Goal: Information Seeking & Learning: Learn about a topic

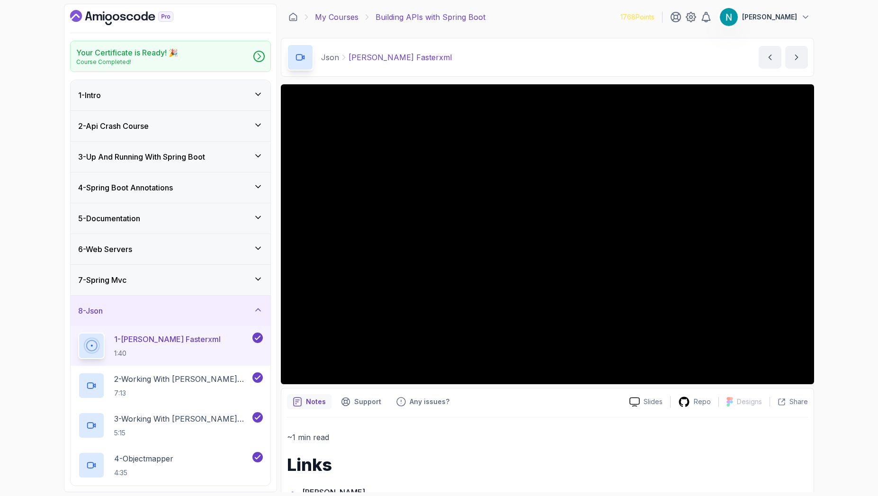
click at [343, 15] on link "My Courses" at bounding box center [337, 16] width 44 height 11
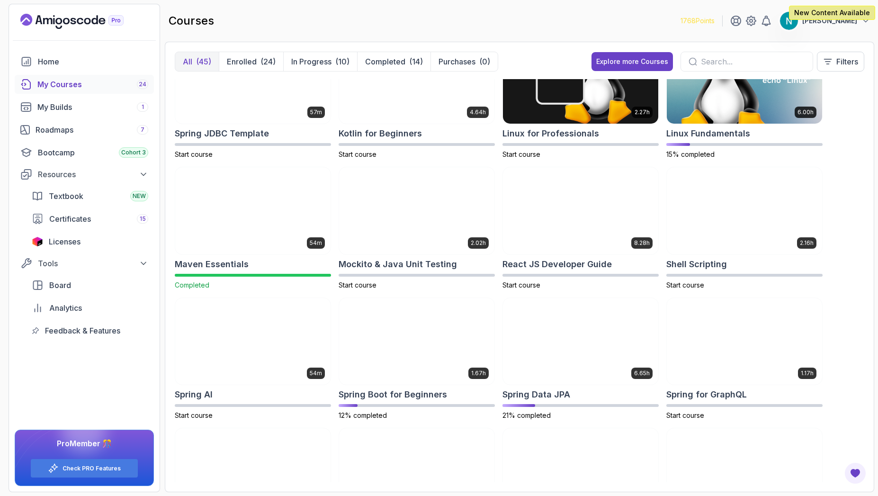
scroll to position [966, 0]
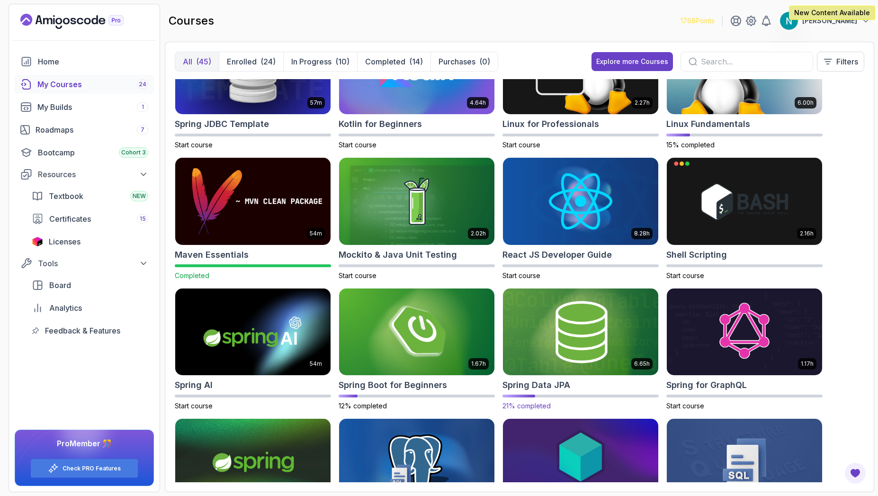
click at [539, 385] on h2 "Spring Data JPA" at bounding box center [537, 385] width 68 height 13
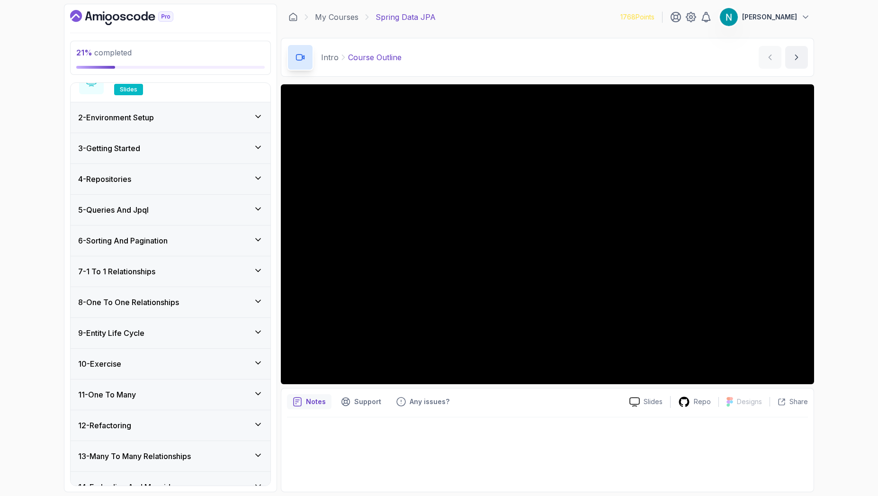
click at [240, 182] on div "4 - Repositories" at bounding box center [170, 178] width 185 height 11
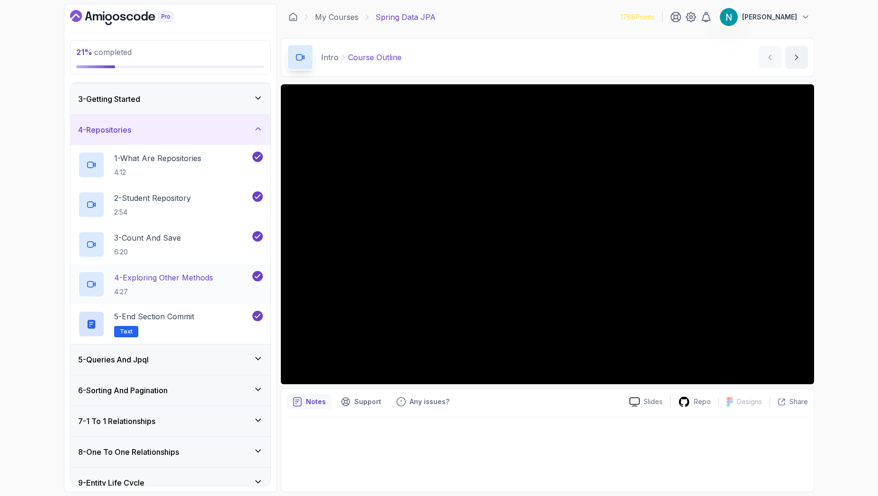
scroll to position [144, 0]
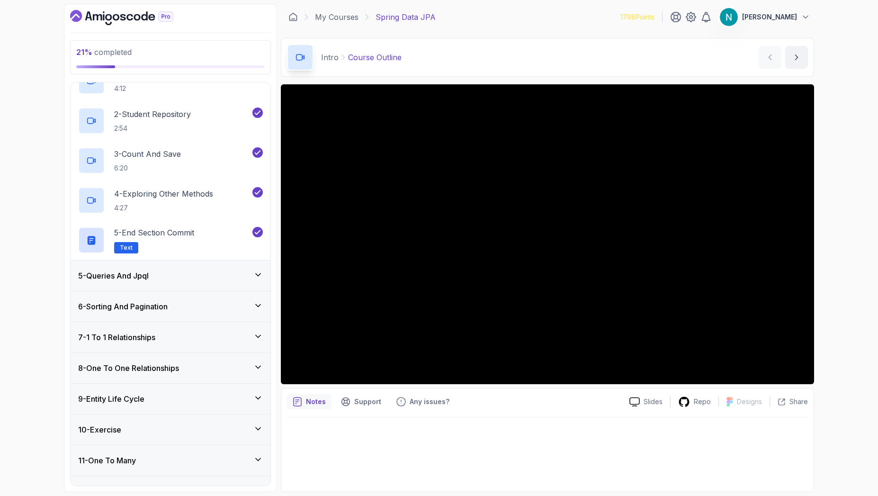
click at [234, 281] on div "5 - Queries And Jpql" at bounding box center [170, 275] width 185 height 11
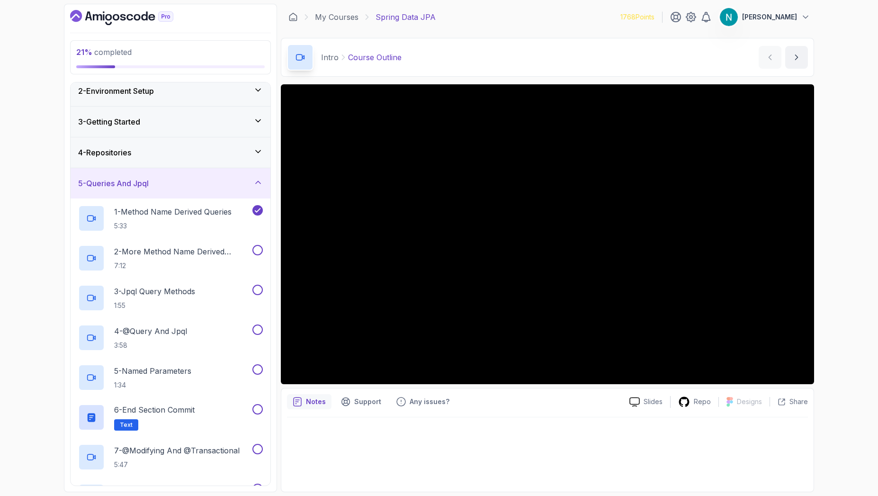
scroll to position [57, 0]
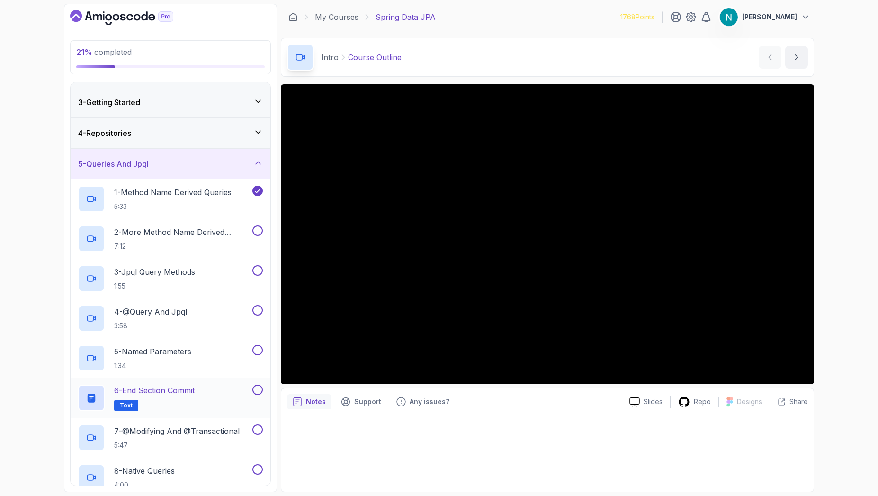
click at [178, 391] on p "6 - End Section Commit" at bounding box center [154, 390] width 81 height 11
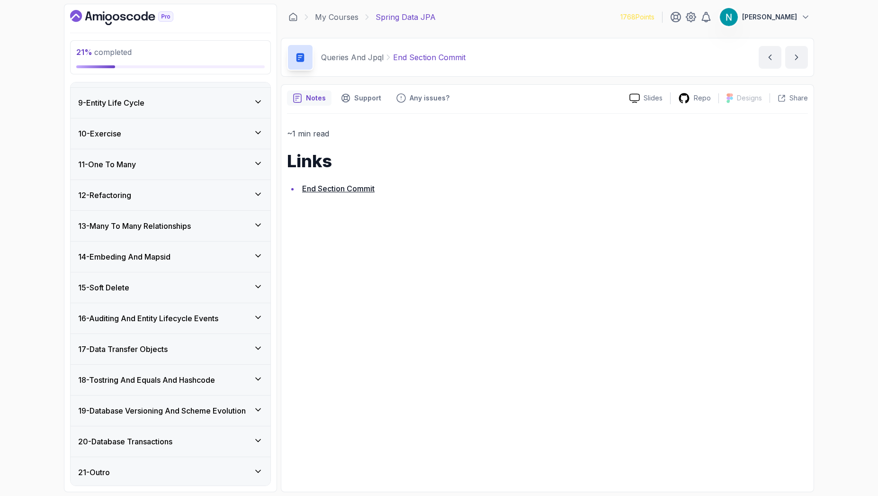
scroll to position [561, 0]
click at [241, 411] on h3 "19 - Database Versioning And Scheme Evolution" at bounding box center [162, 408] width 168 height 11
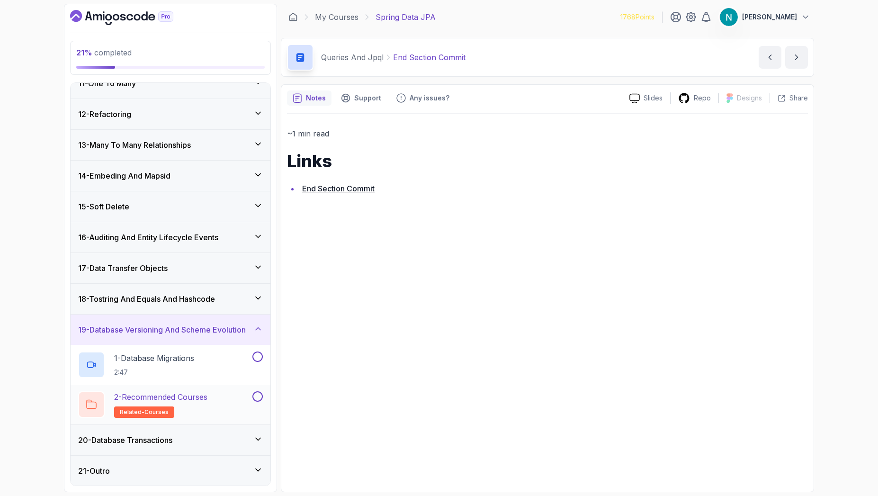
scroll to position [323, 0]
click at [247, 444] on div "20 - Database Transactions" at bounding box center [170, 439] width 185 height 11
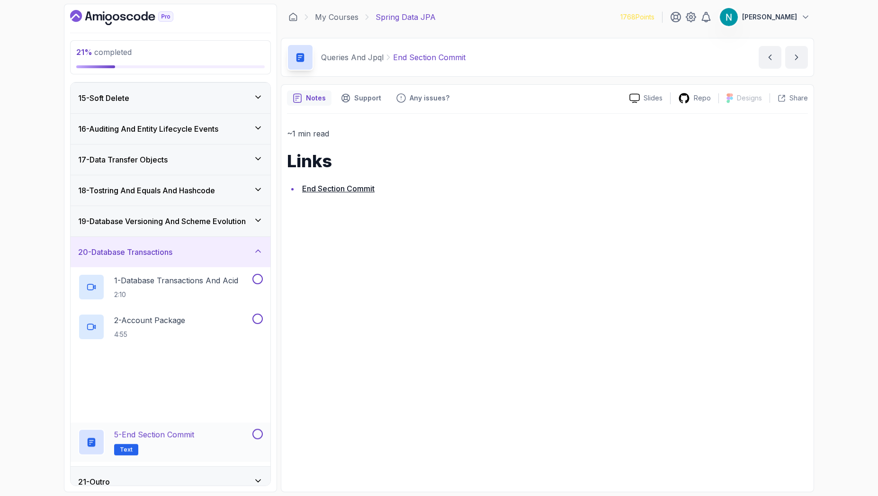
scroll to position [442, 0]
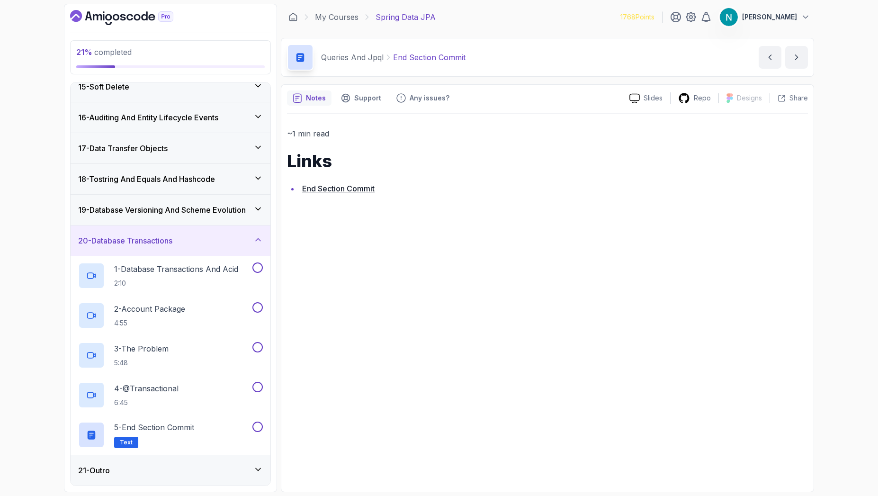
click at [233, 469] on div "21 - Outro" at bounding box center [170, 470] width 185 height 11
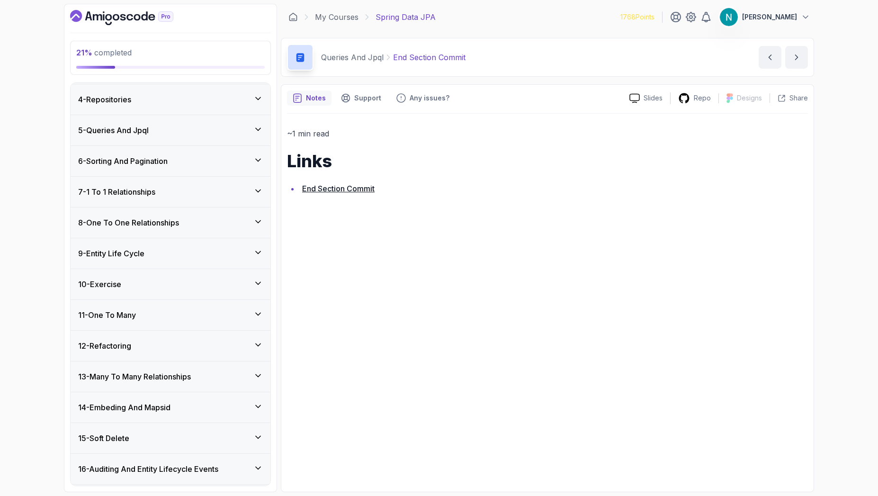
scroll to position [0, 0]
